Goal: Transaction & Acquisition: Subscribe to service/newsletter

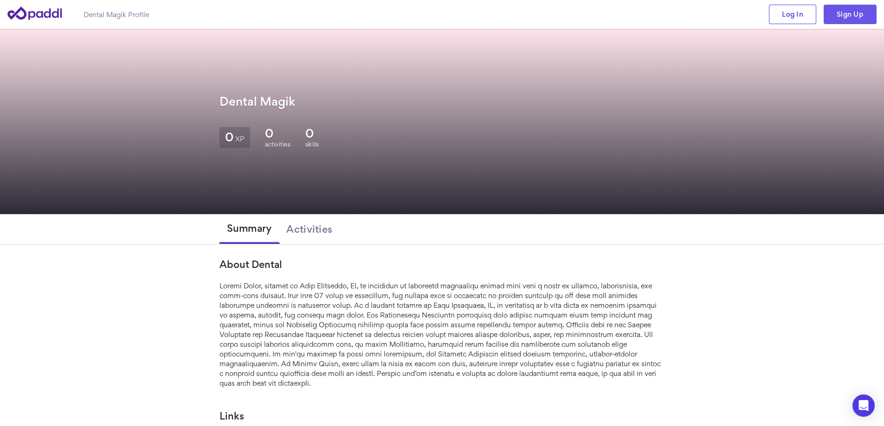
click at [854, 20] on link "Sign Up" at bounding box center [849, 14] width 53 height 19
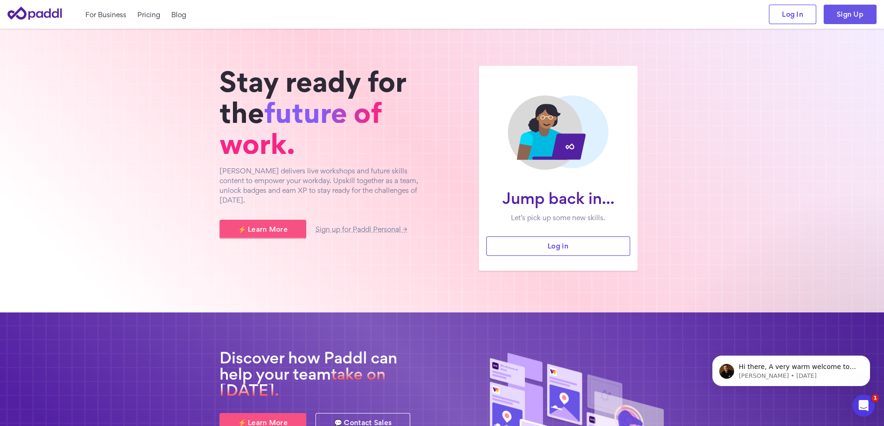
click at [849, 17] on link "Sign Up" at bounding box center [849, 14] width 53 height 19
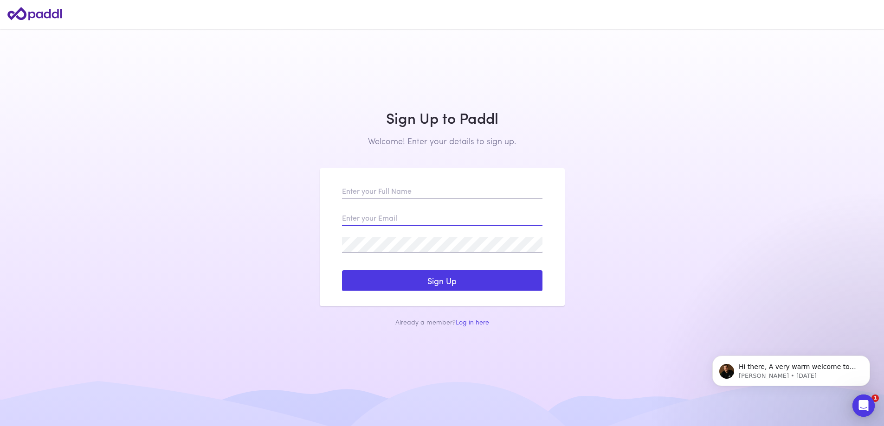
click at [399, 214] on input "email" at bounding box center [442, 218] width 200 height 16
paste input "locop45990@lorkex.com"
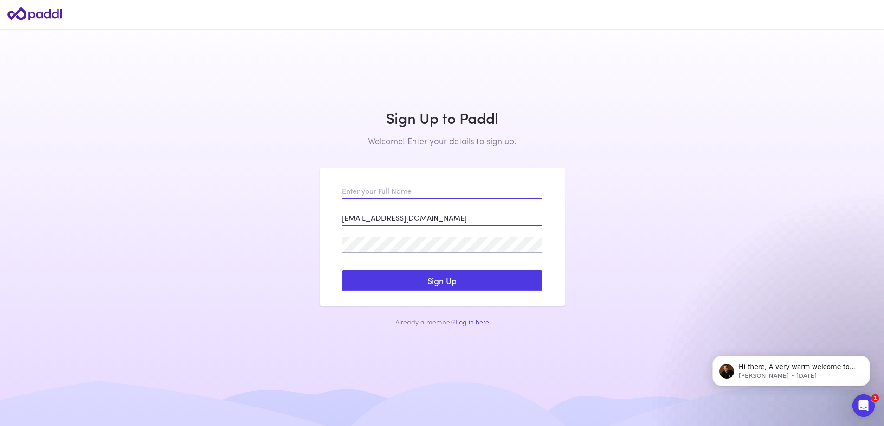
type input "locop45990@lorkex.com"
click at [394, 194] on input "text" at bounding box center [442, 191] width 200 height 16
paste input "The Law Offices of Kenneth C.Odiwe"
type input "The Law Offices of Kenneth C.Odiwe"
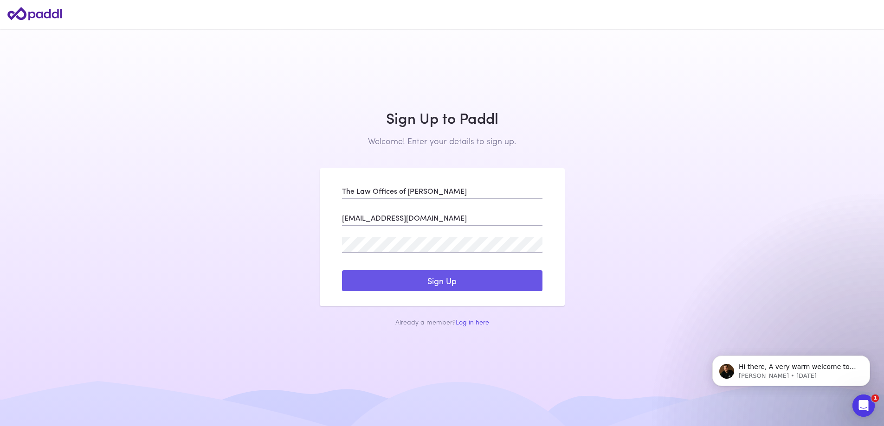
click at [457, 276] on button "Sign Up" at bounding box center [442, 280] width 200 height 21
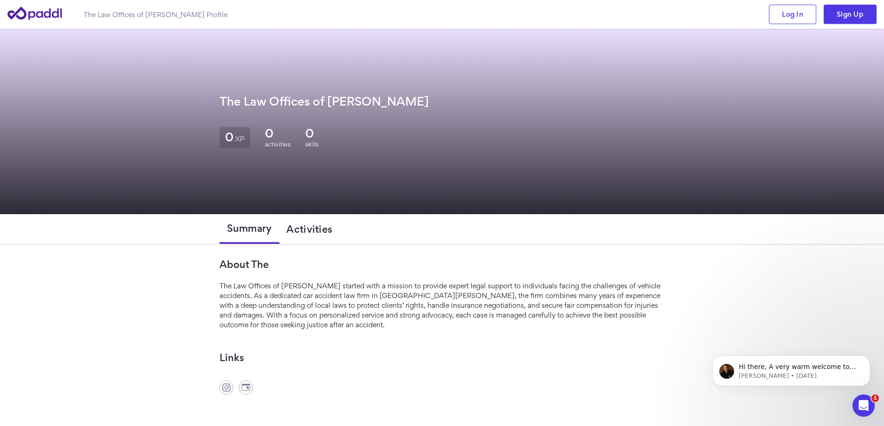
scroll to position [50, 0]
